Goal: Unclear

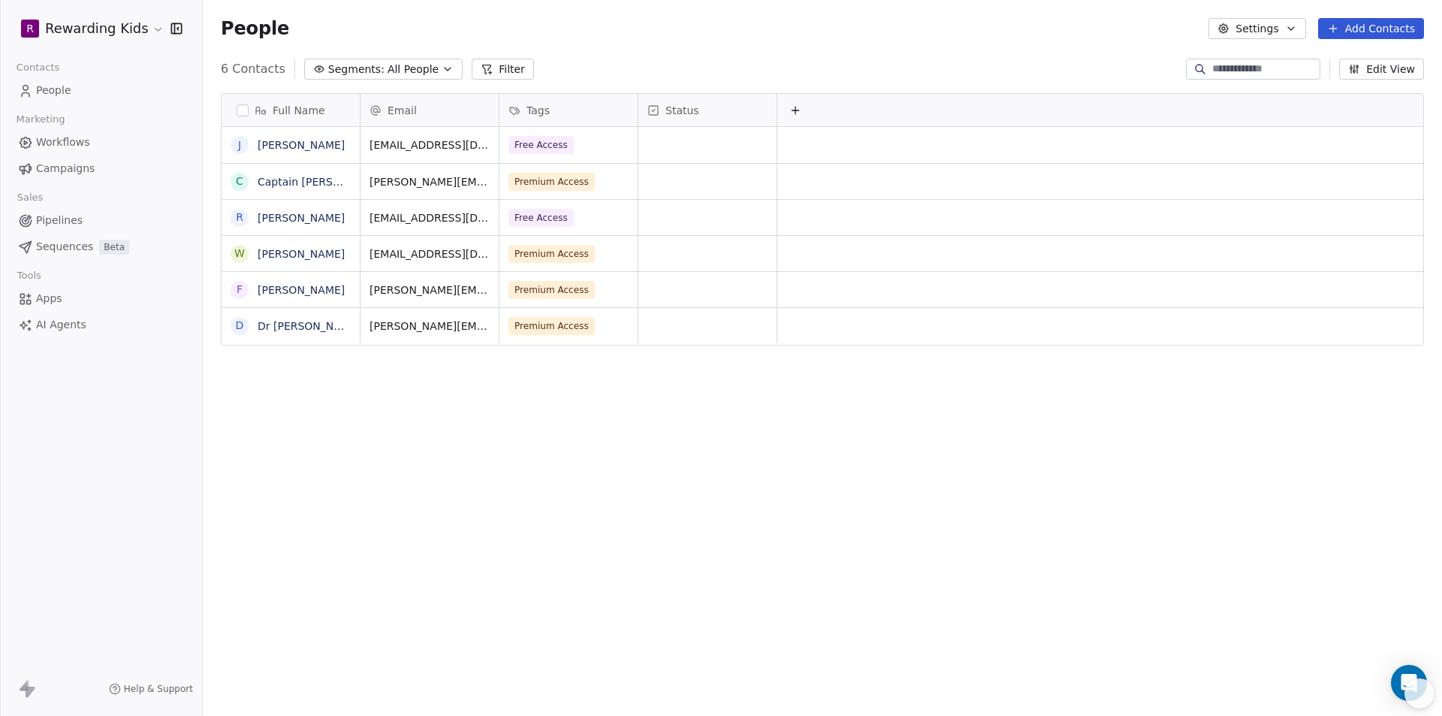
scroll to position [618, 1228]
